Goal: Navigation & Orientation: Find specific page/section

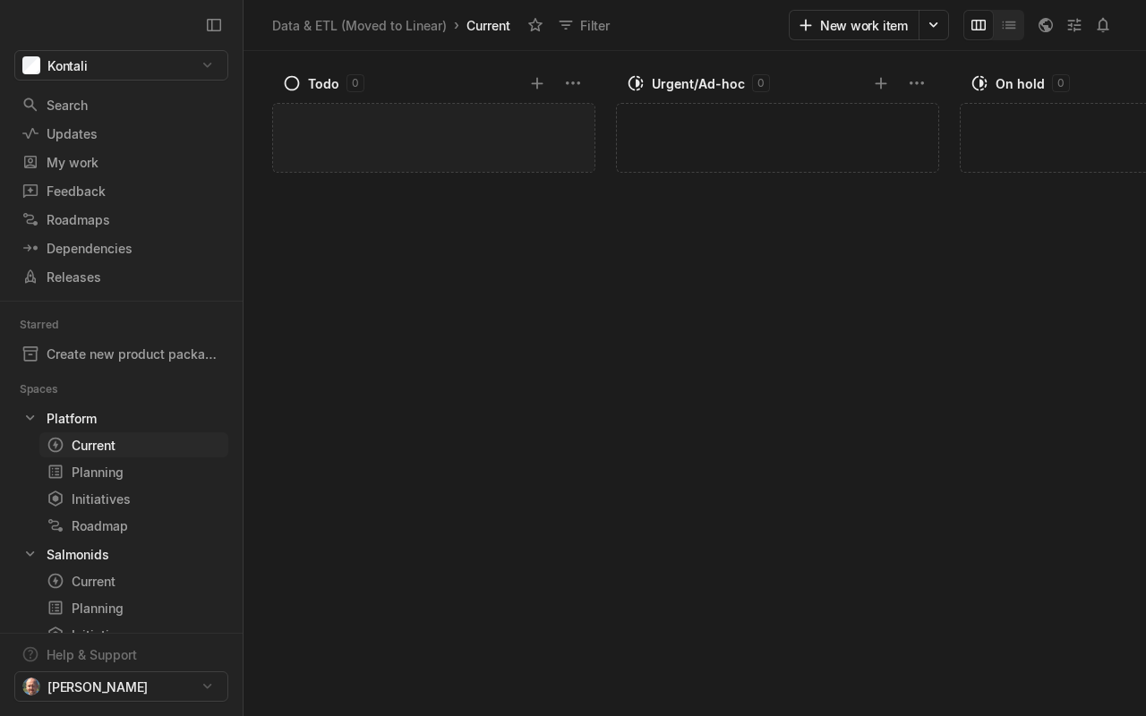
click at [93, 447] on div "Current" at bounding box center [101, 445] width 109 height 19
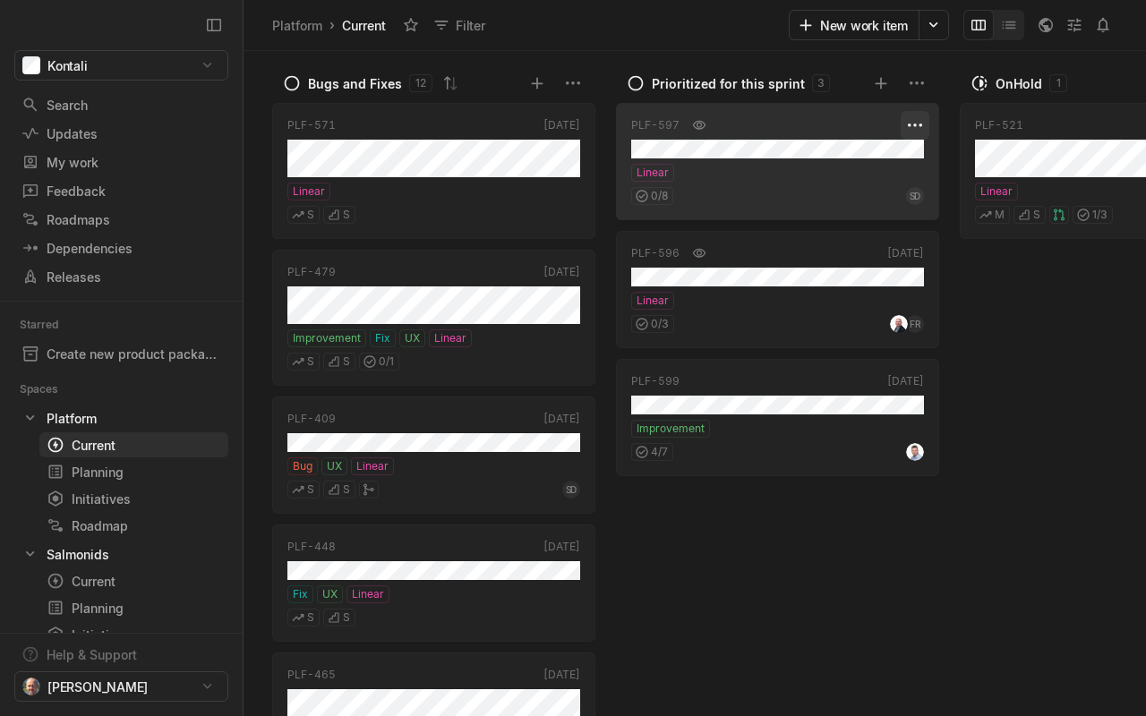
click at [911, 126] on html "Kontali Search / Updates g then u My work = Feedback g then f Roadmaps g then ⇧…" at bounding box center [573, 358] width 1146 height 716
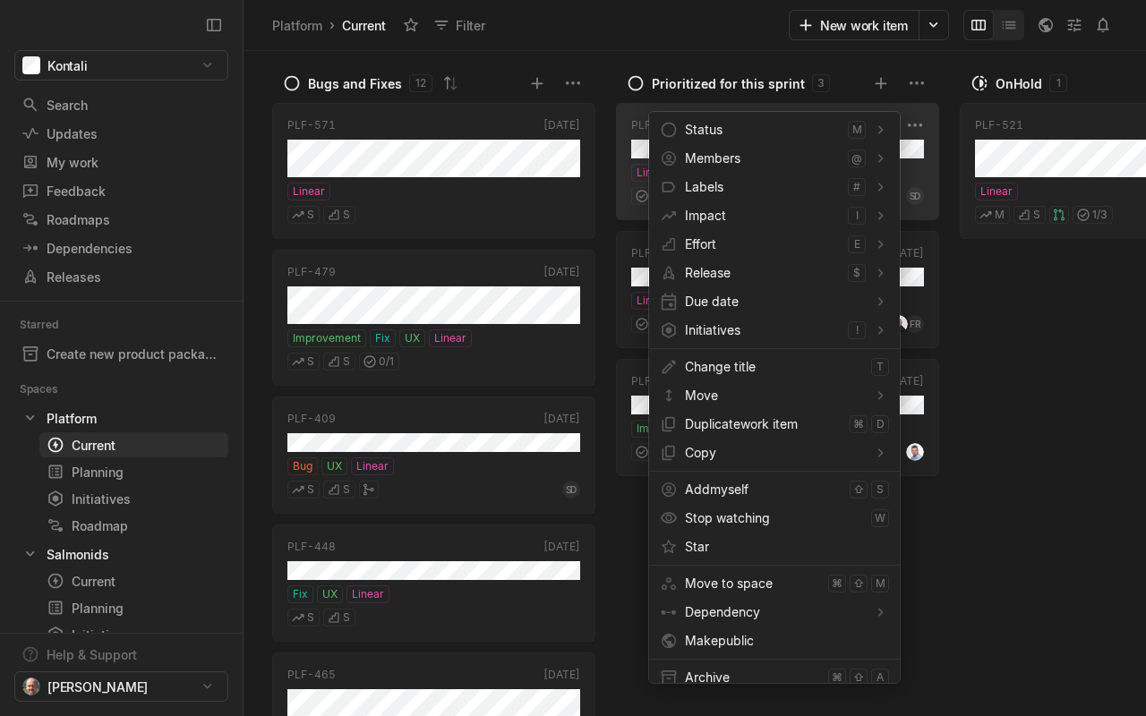
click at [1053, 512] on html "Kontali Search / Updates g then u My work = Feedback g then f Roadmaps g then ⇧…" at bounding box center [573, 358] width 1146 height 716
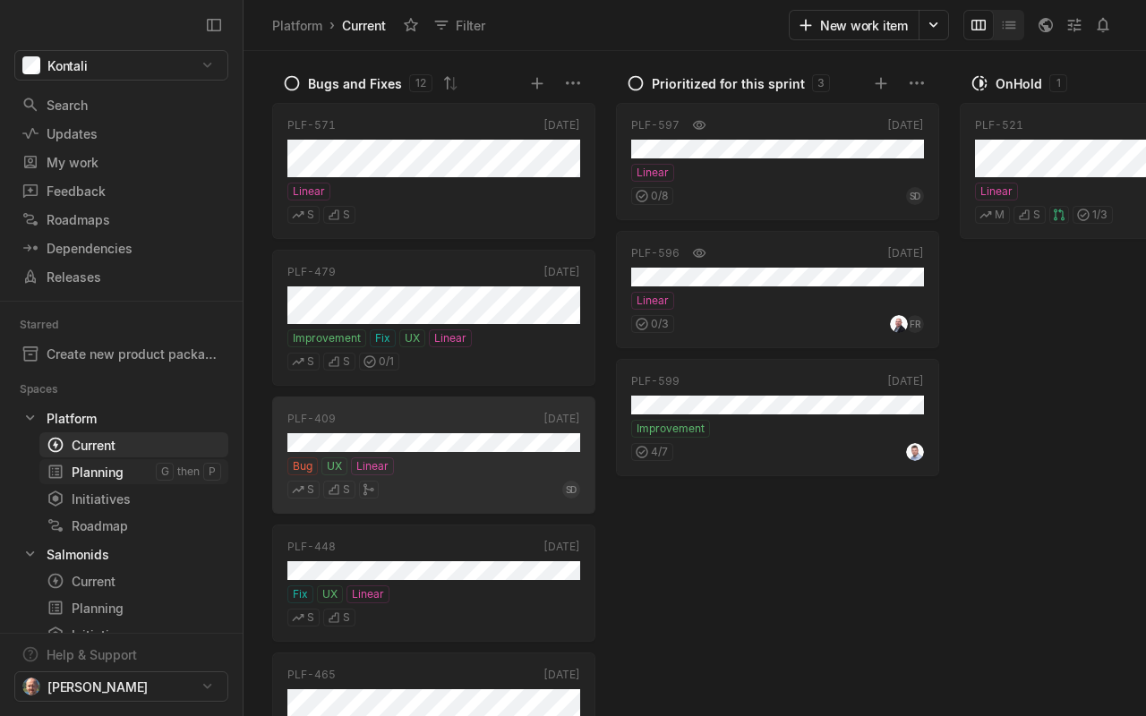
click at [110, 471] on div "Planning" at bounding box center [101, 472] width 109 height 19
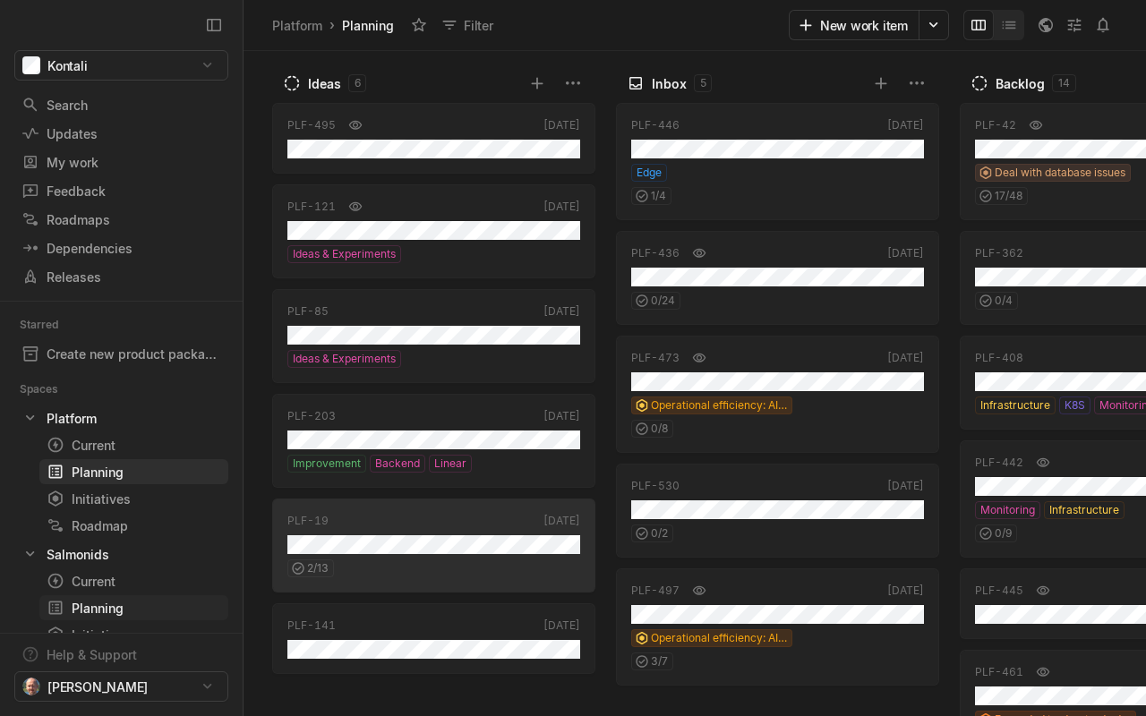
click at [128, 604] on div "Planning" at bounding box center [101, 608] width 109 height 19
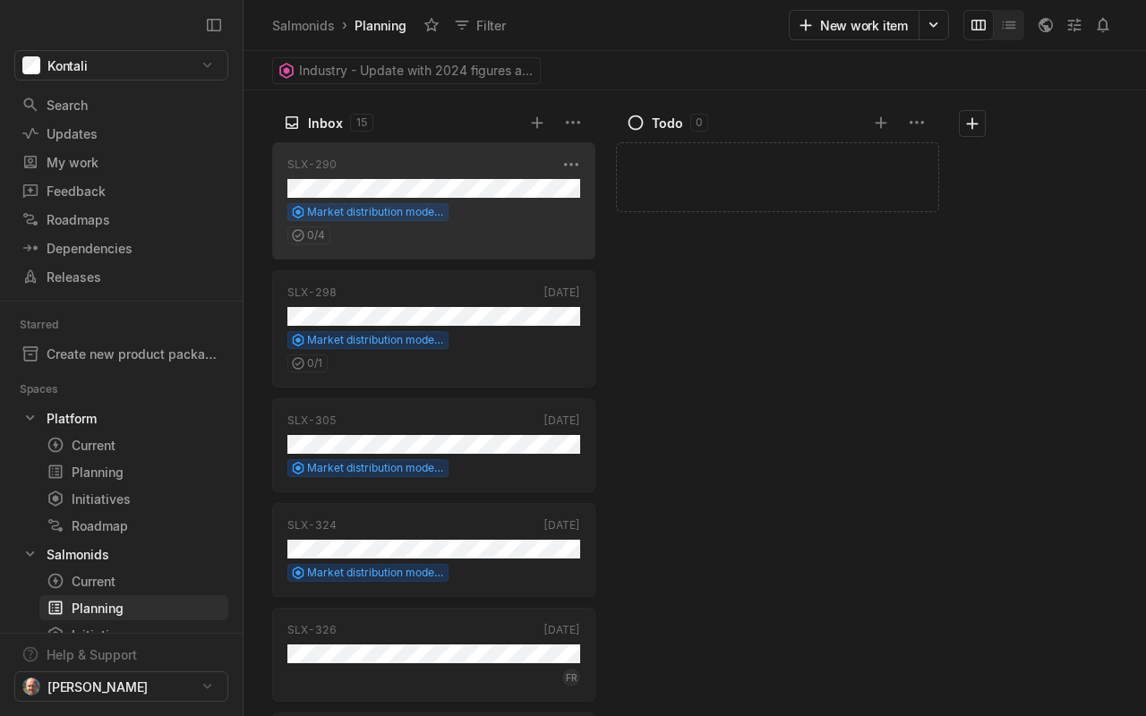
click at [484, 205] on div "Market distribution model - analyst input tool" at bounding box center [433, 212] width 293 height 18
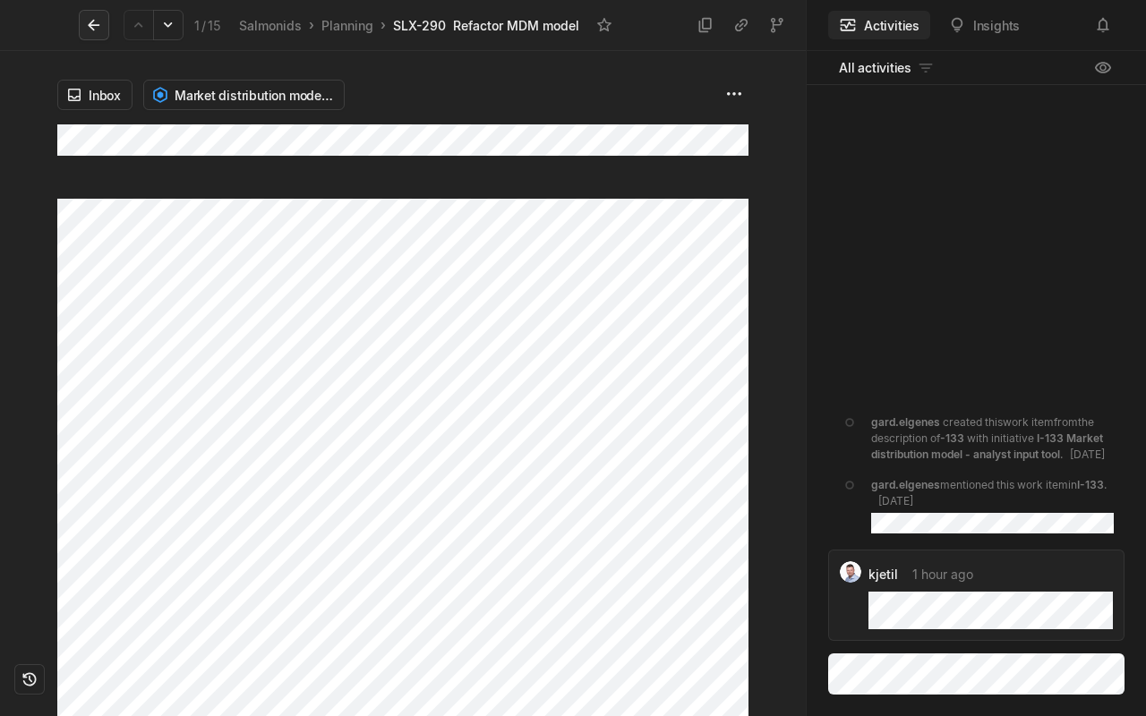
click at [92, 30] on icon at bounding box center [94, 25] width 18 height 18
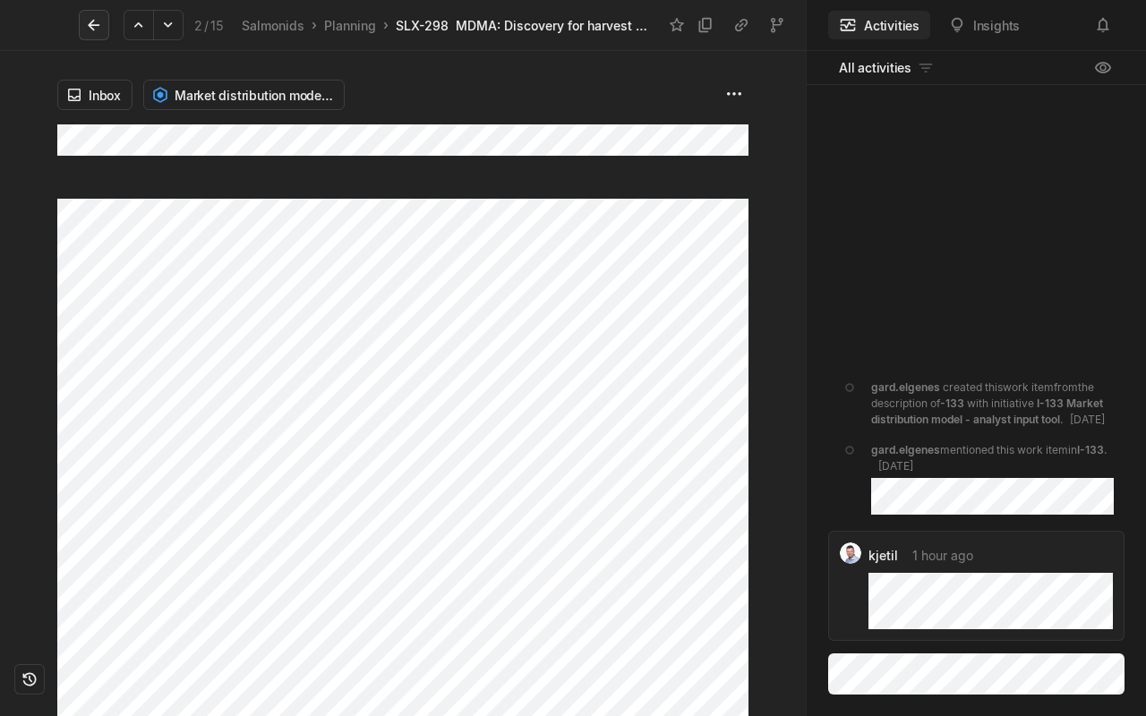
click at [90, 29] on icon at bounding box center [94, 25] width 18 height 18
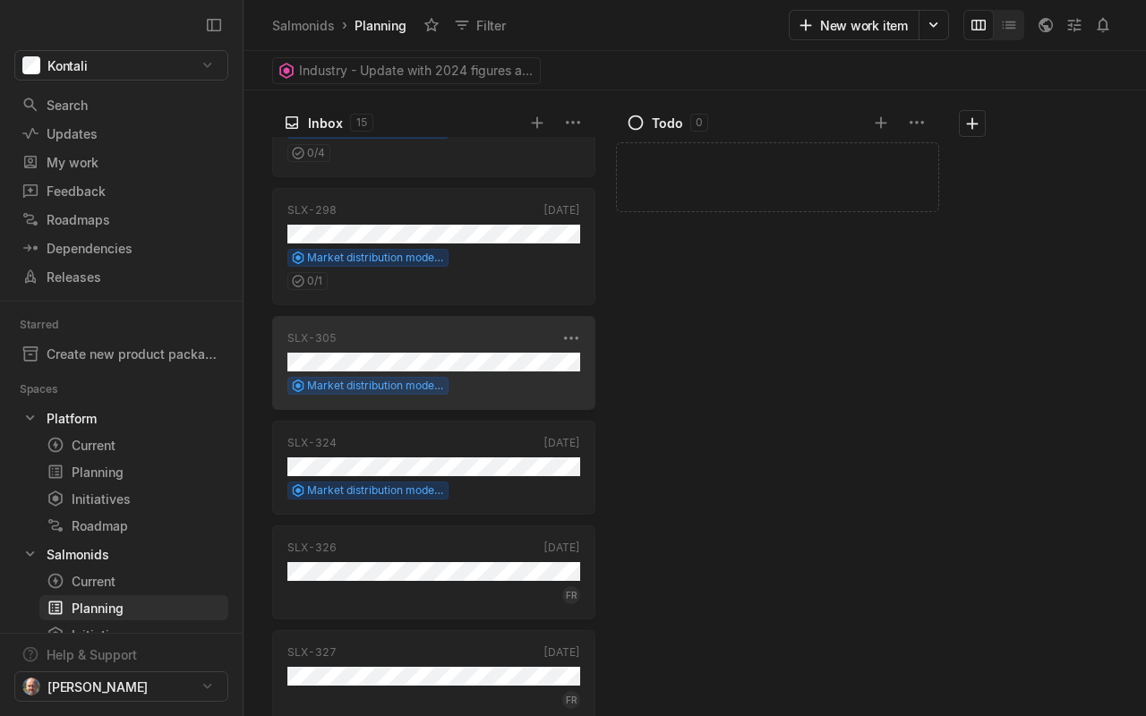
scroll to position [84, 0]
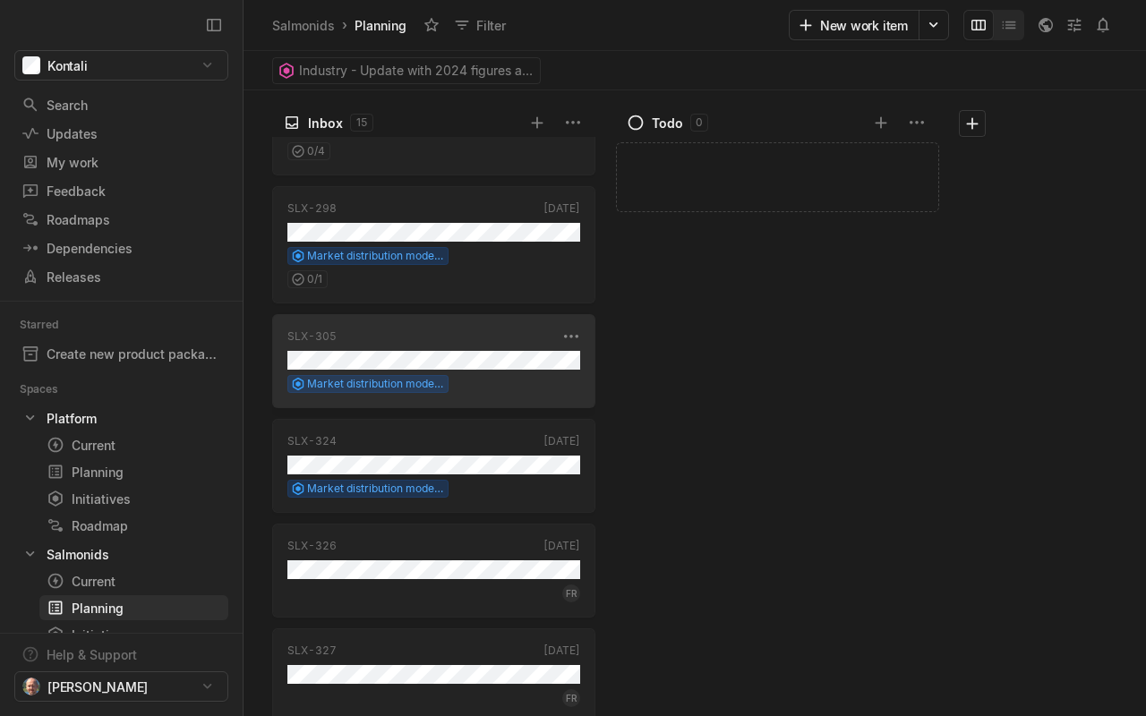
click at [474, 378] on div "Market distribution model - analyst input tool" at bounding box center [433, 384] width 293 height 18
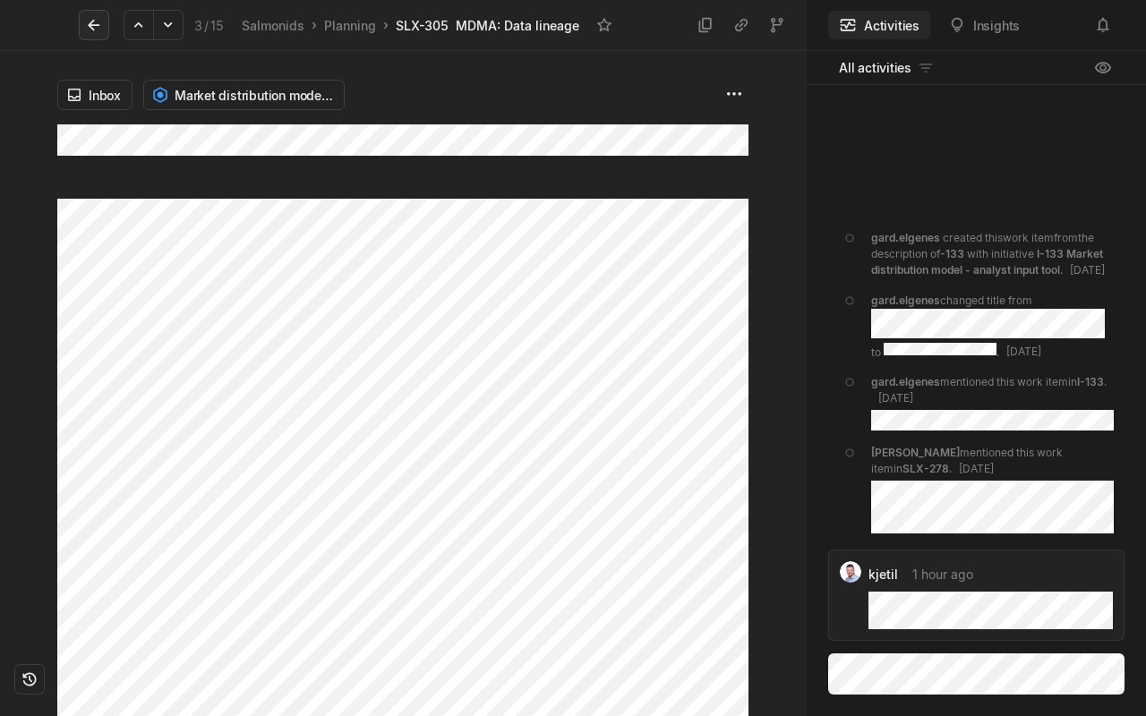
click at [90, 29] on icon at bounding box center [94, 25] width 18 height 18
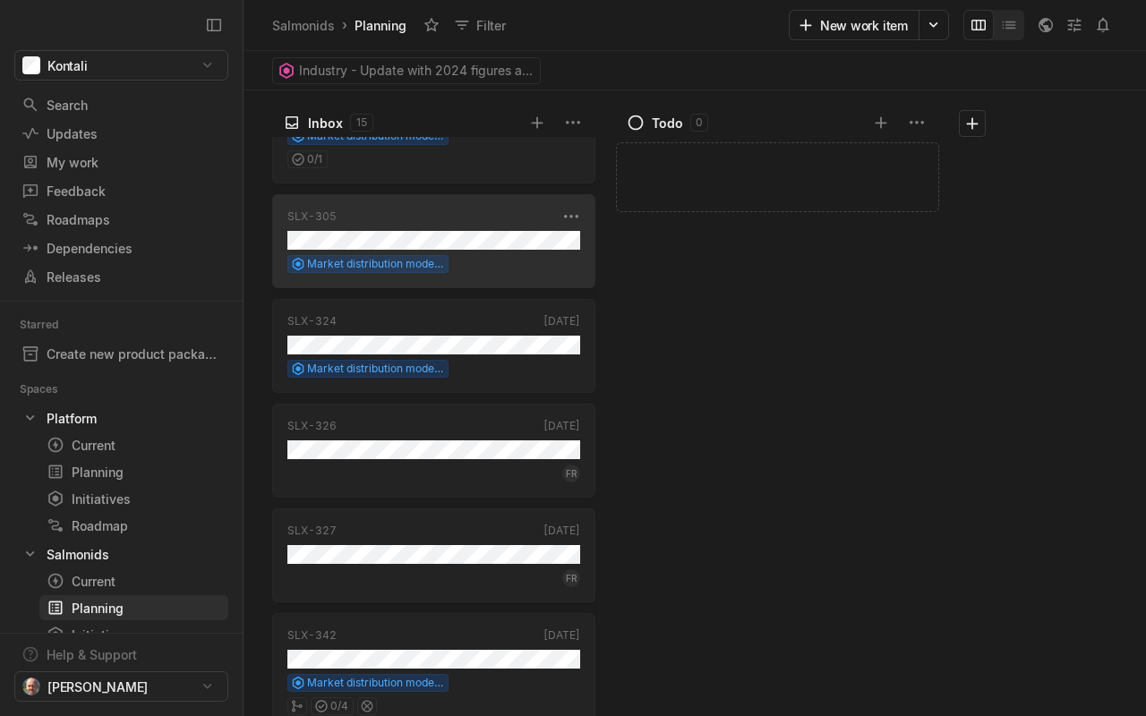
scroll to position [213, 0]
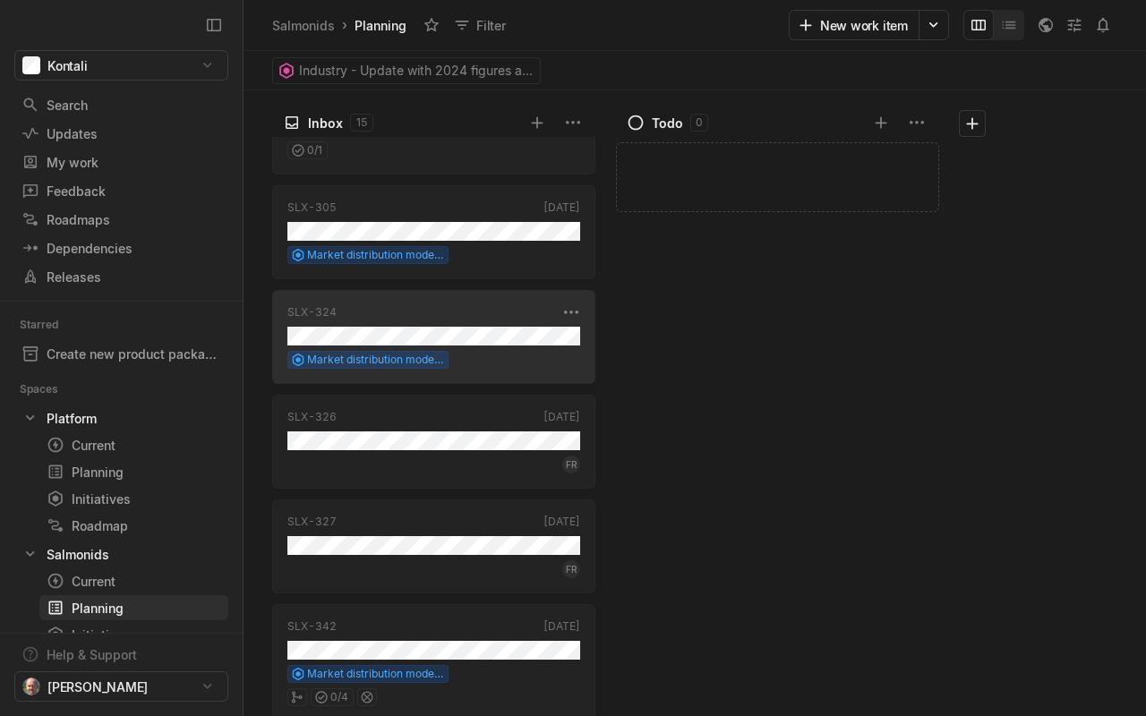
click at [458, 322] on div "SLX-324 [DATE] Market distribution model - launch" at bounding box center [433, 337] width 323 height 94
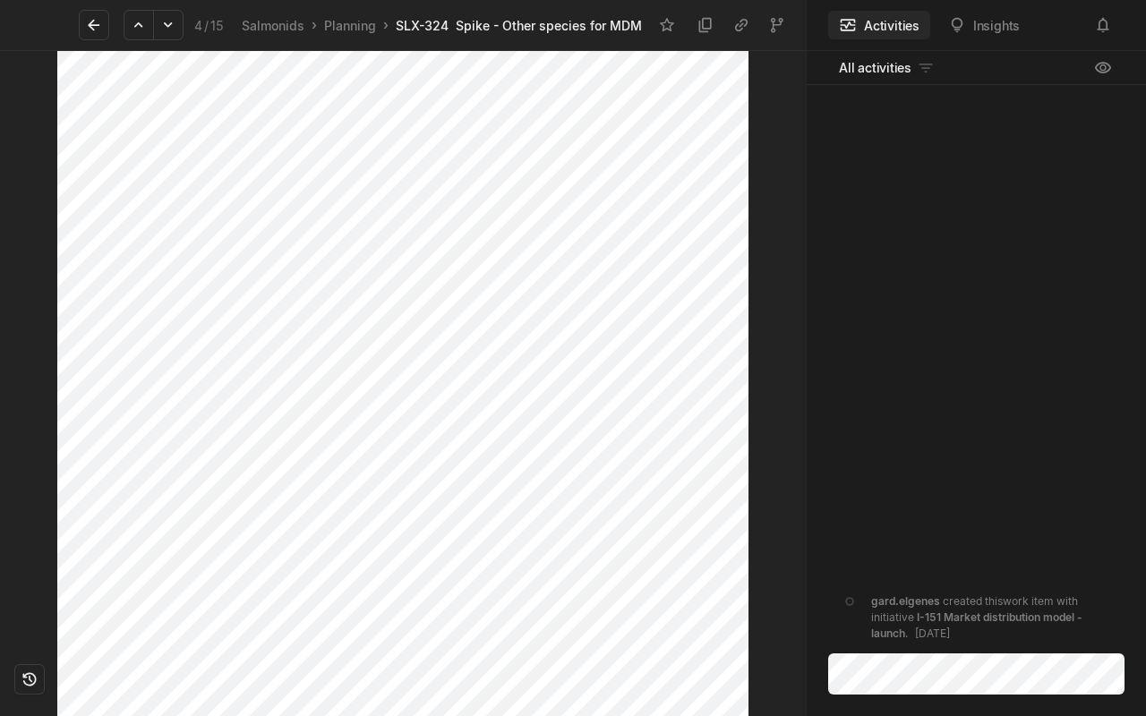
scroll to position [813, 0]
click at [88, 20] on icon at bounding box center [94, 25] width 18 height 18
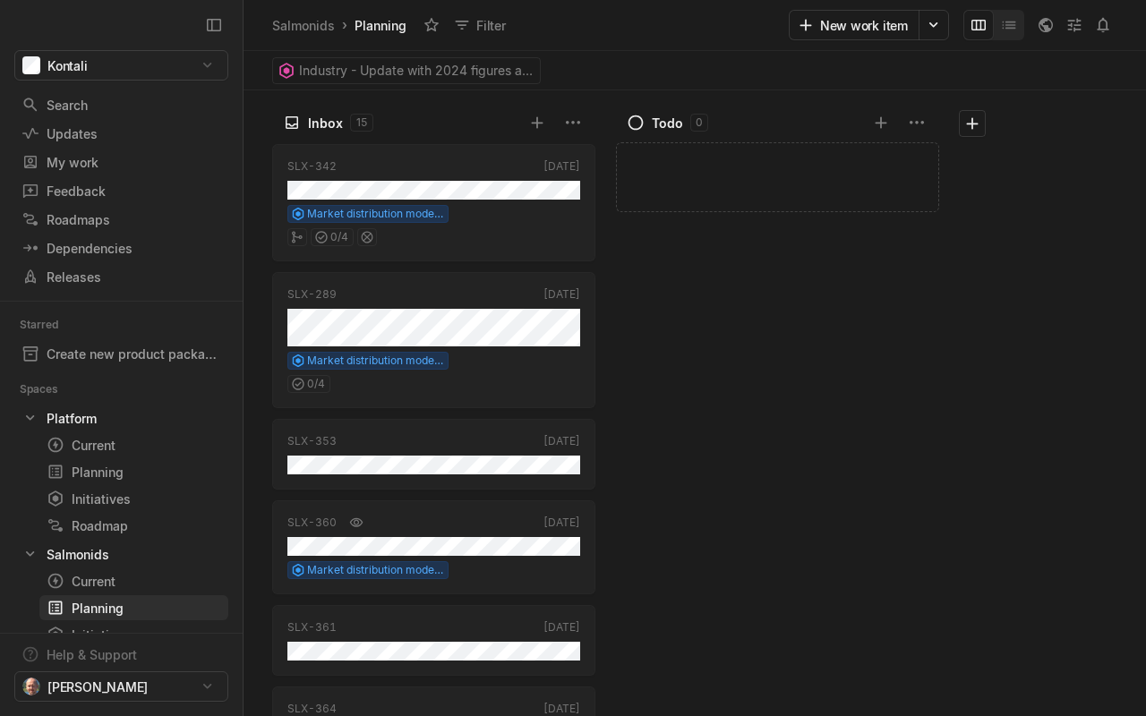
scroll to position [675, 0]
